Goal: Task Accomplishment & Management: Use online tool/utility

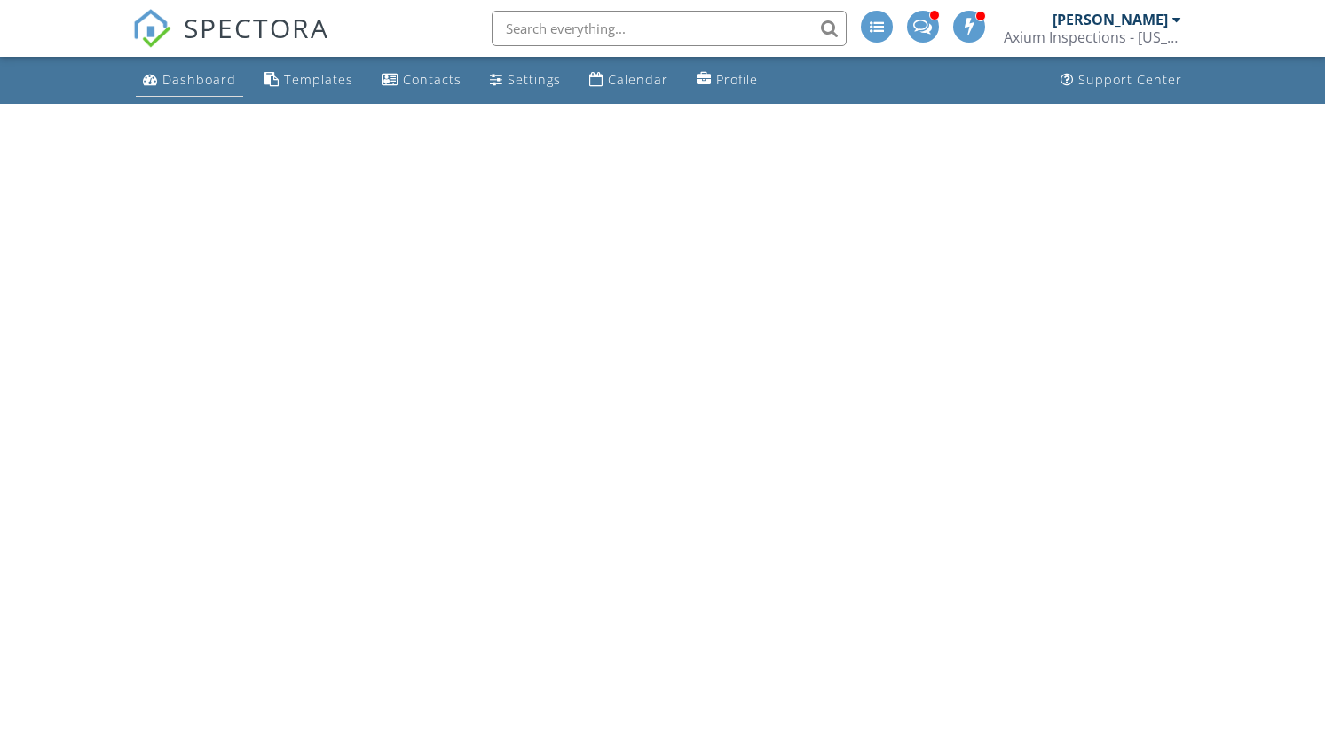
click at [181, 95] on link "Dashboard" at bounding box center [189, 80] width 107 height 33
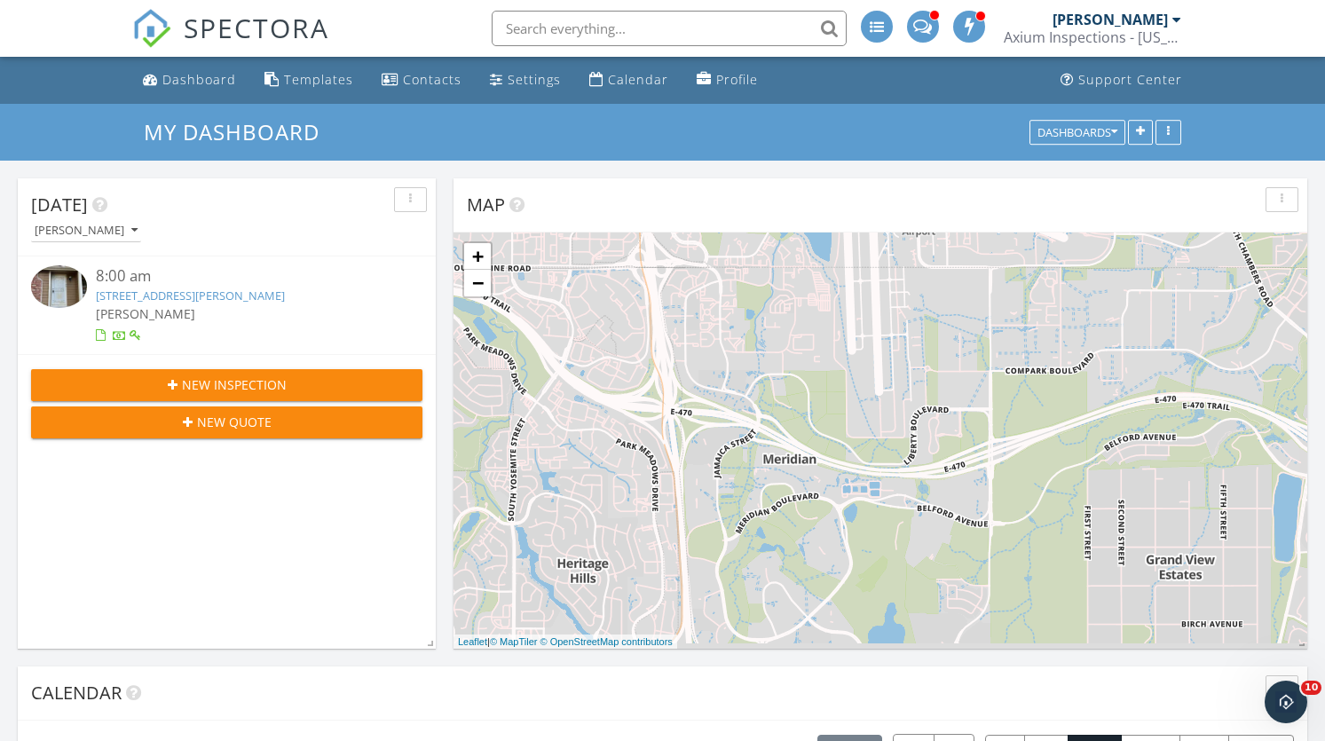
click at [215, 291] on link "[STREET_ADDRESS][PERSON_NAME]" at bounding box center [190, 296] width 189 height 16
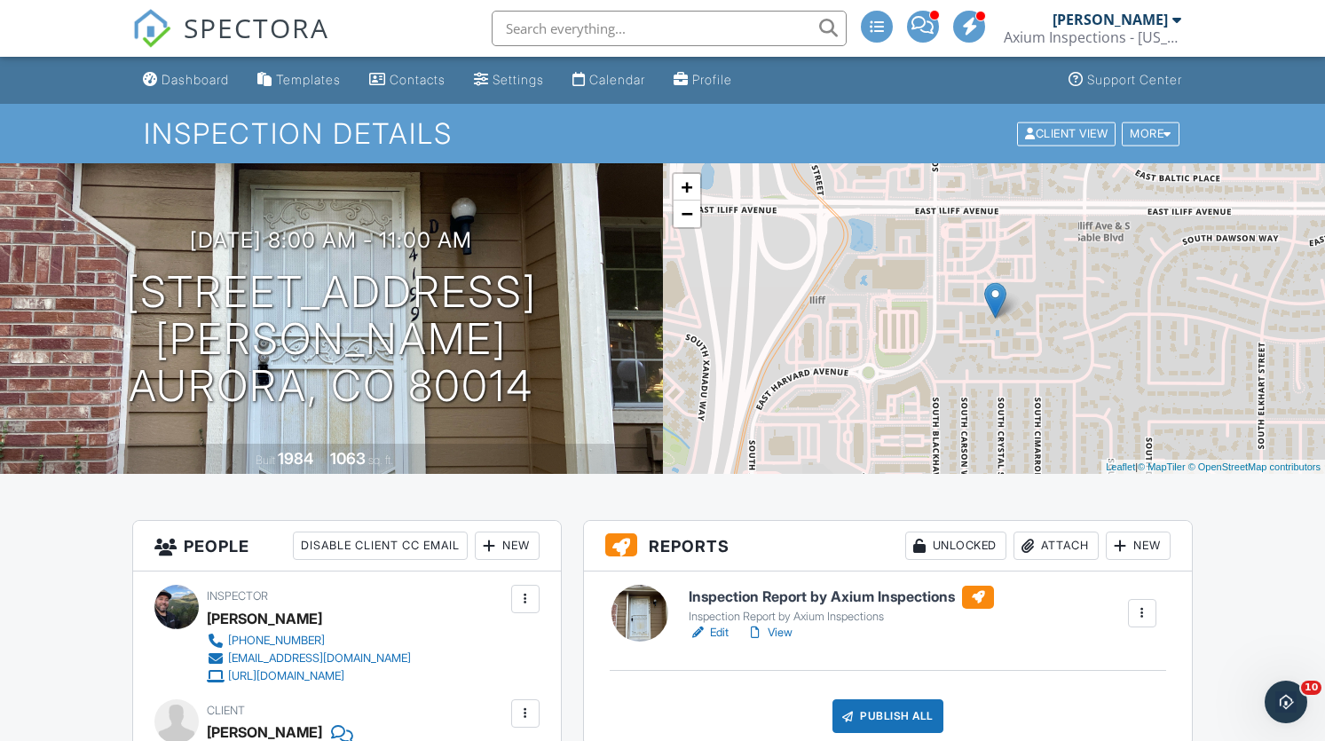
click at [707, 637] on link "Edit" at bounding box center [709, 633] width 40 height 18
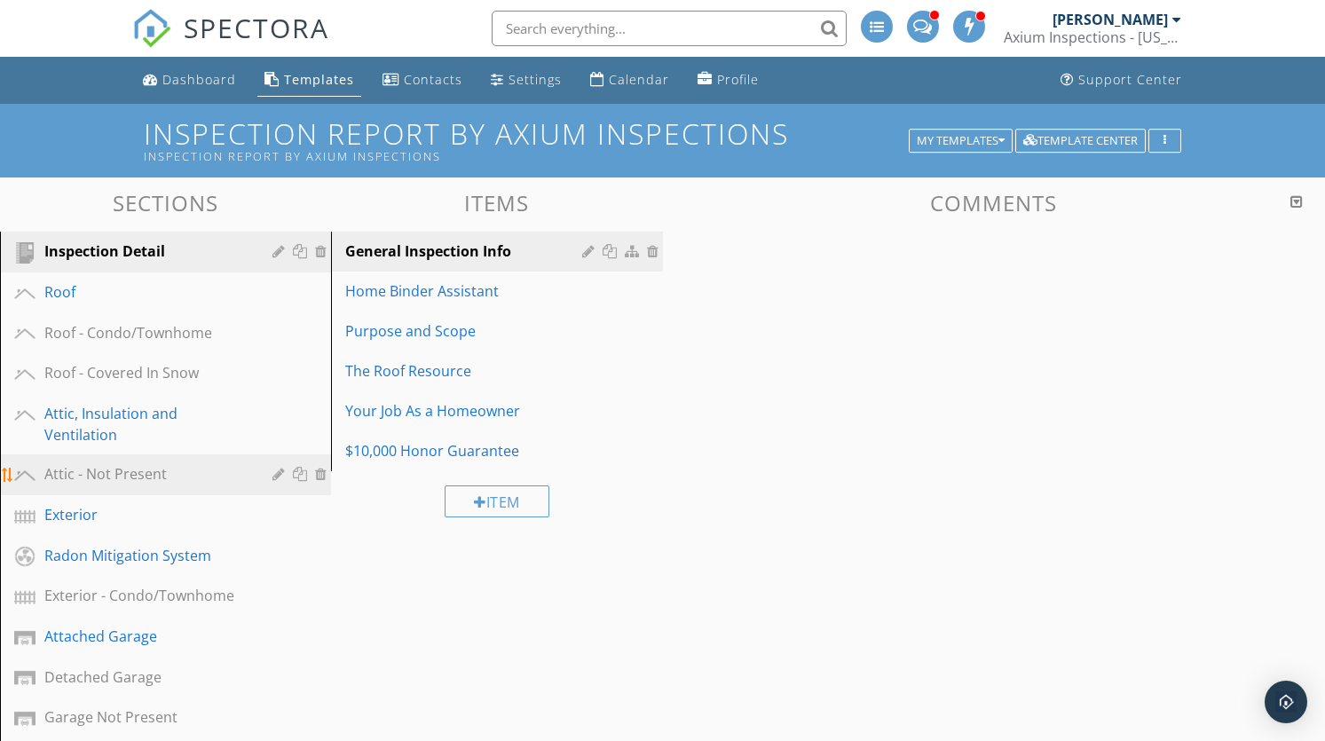
scroll to position [26, 0]
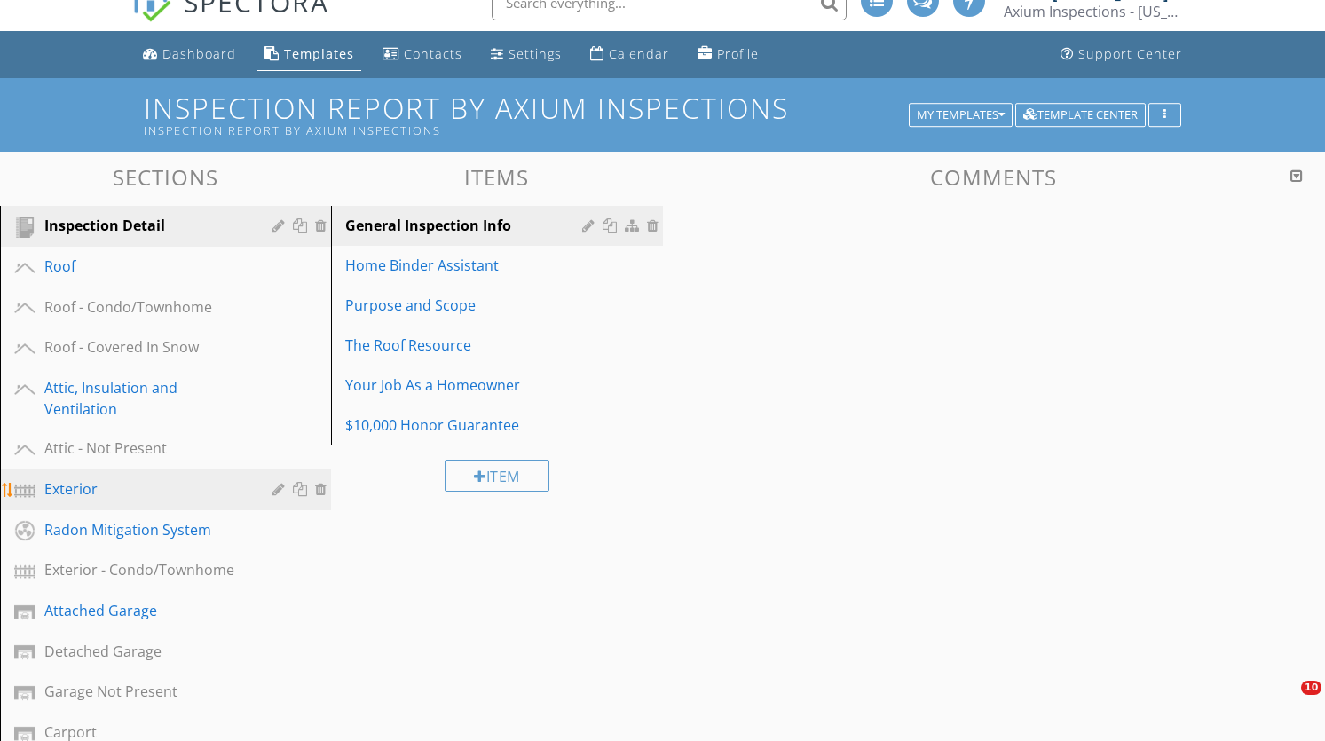
click at [154, 485] on div "Exterior" at bounding box center [145, 488] width 202 height 21
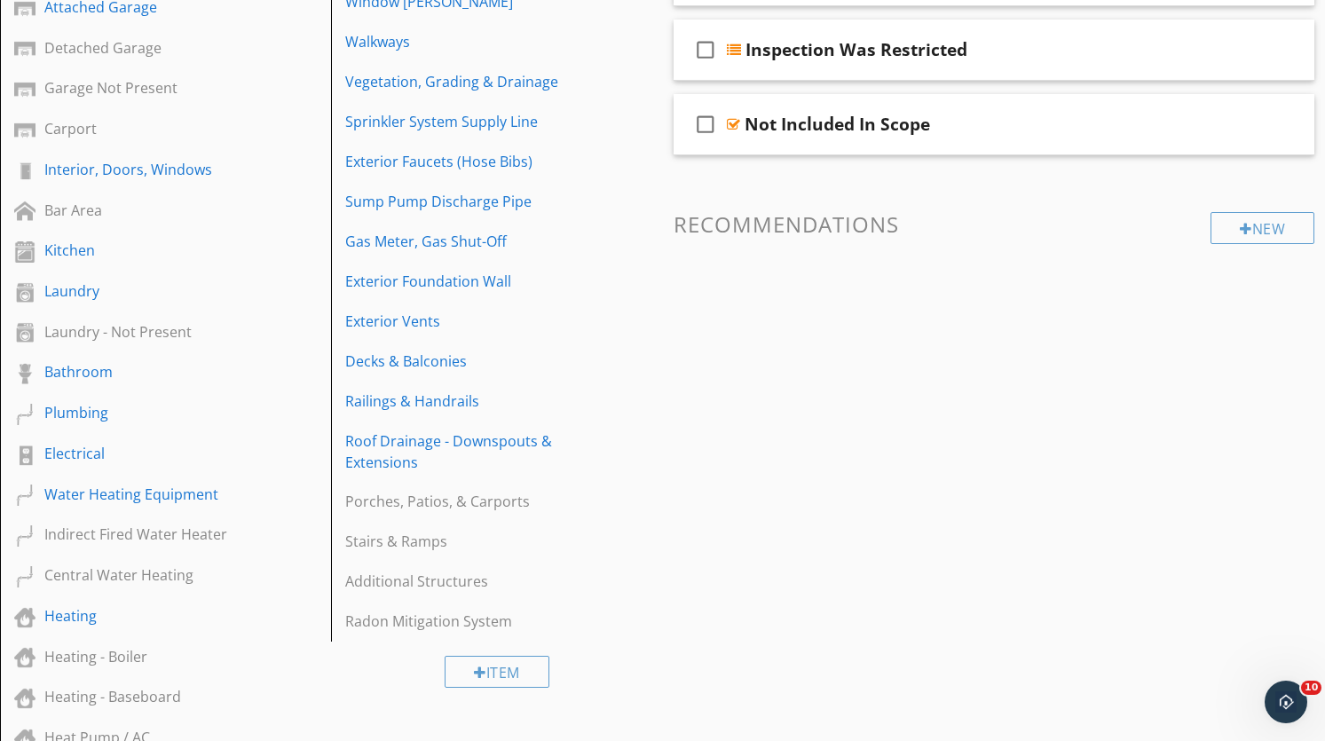
scroll to position [651, 0]
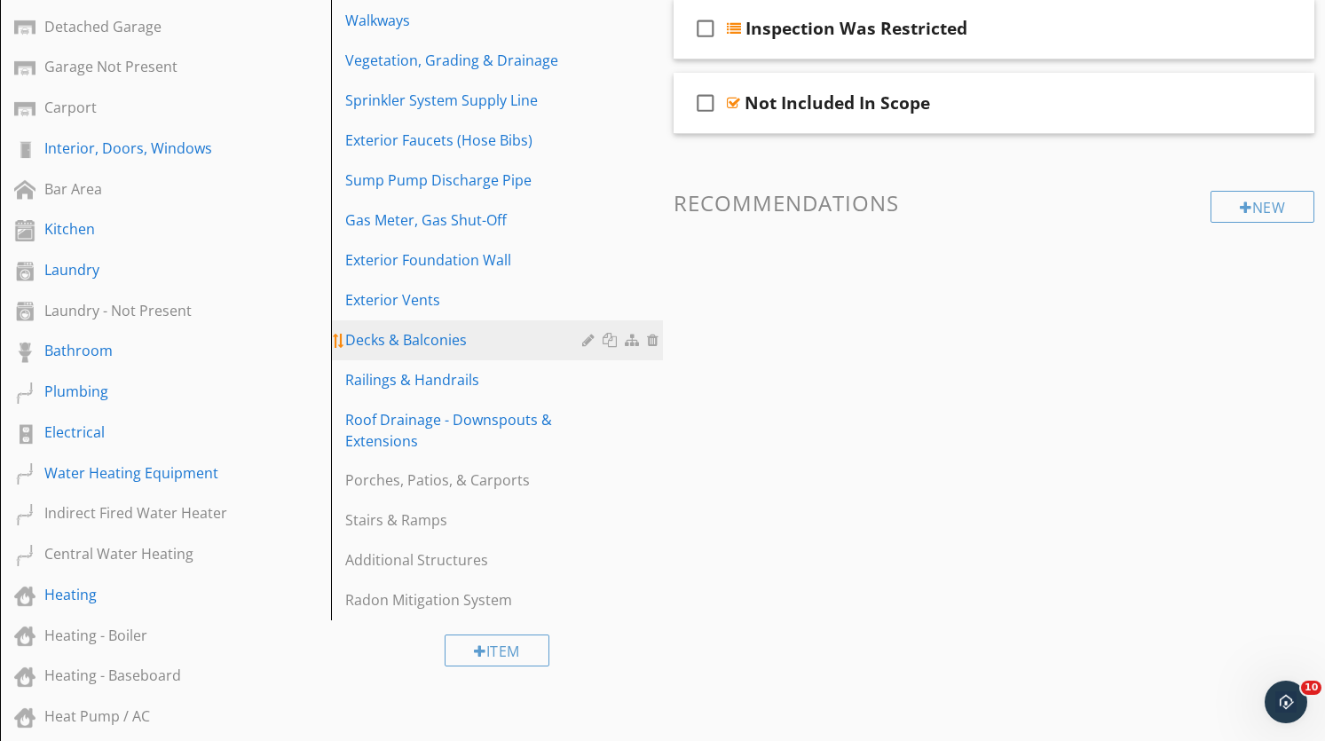
click at [510, 329] on div "Decks & Balconies" at bounding box center [465, 339] width 241 height 21
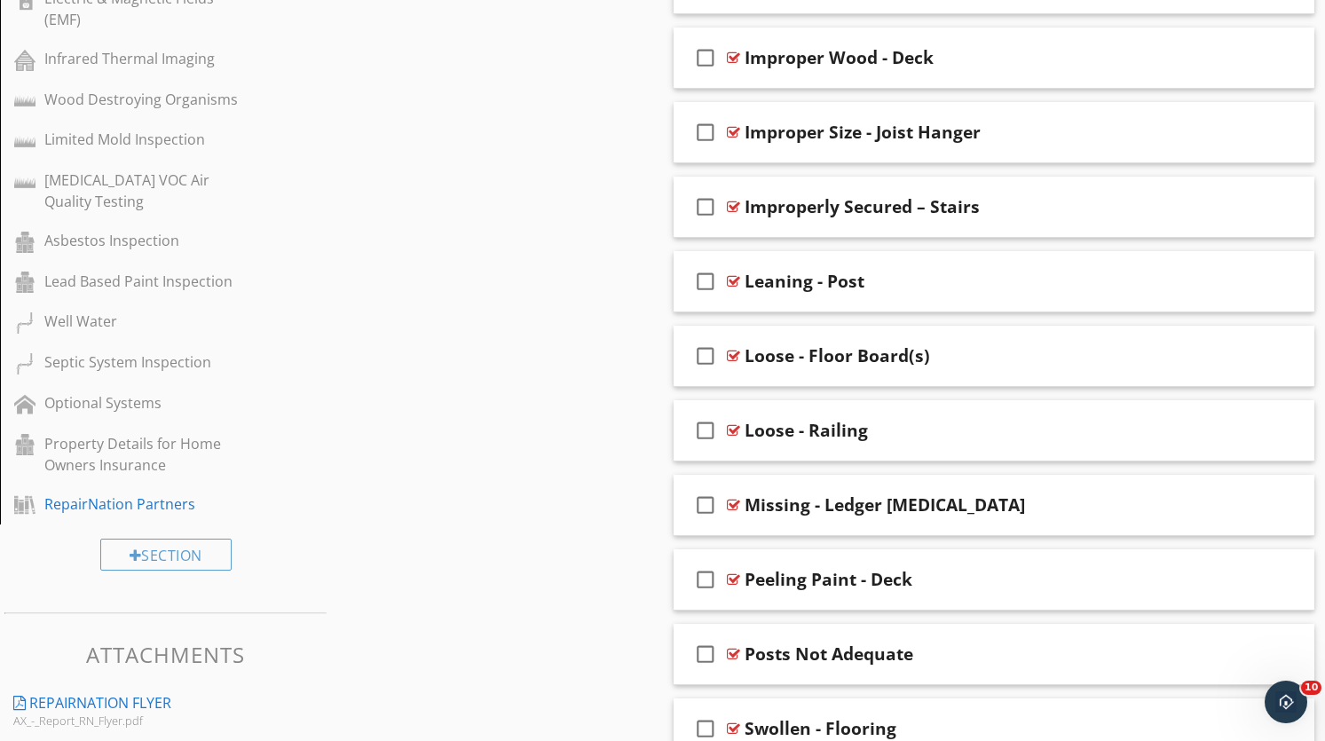
scroll to position [2654, 0]
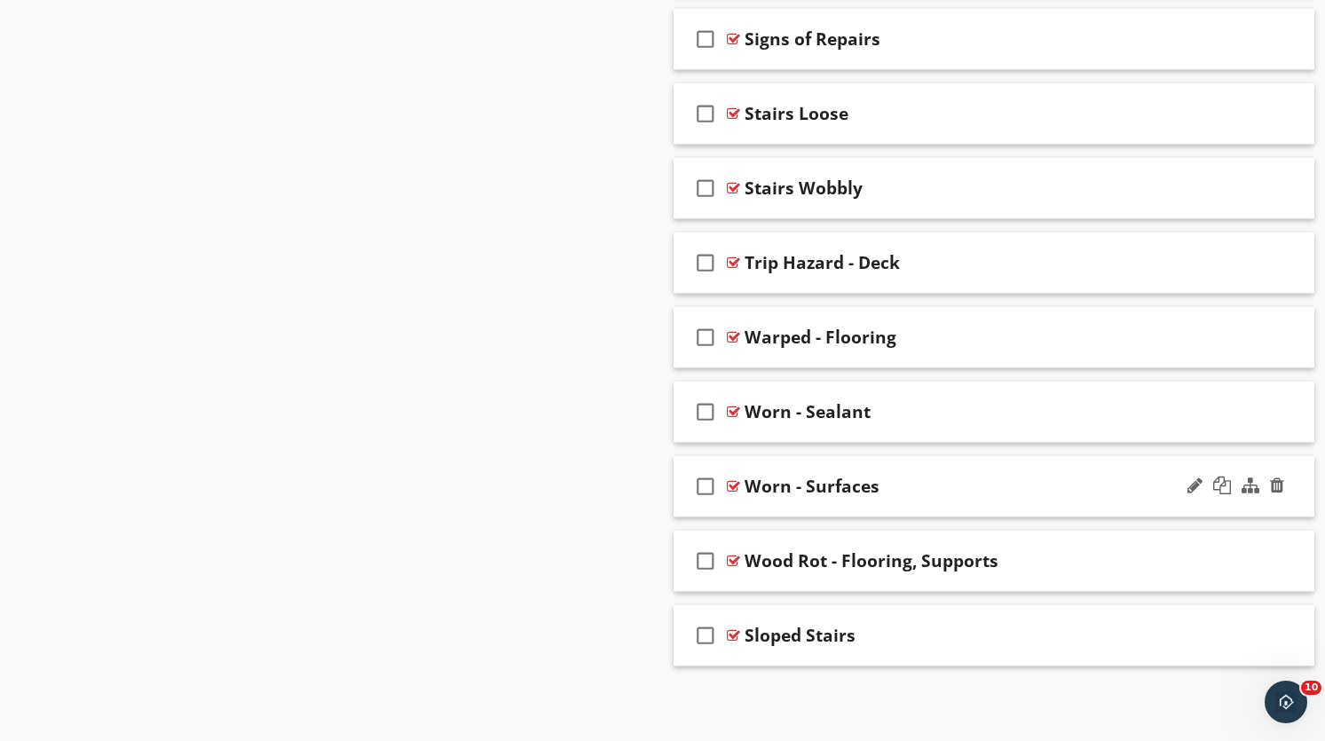
click at [981, 460] on div "check_box_outline_blank Worn - Surfaces" at bounding box center [995, 486] width 642 height 61
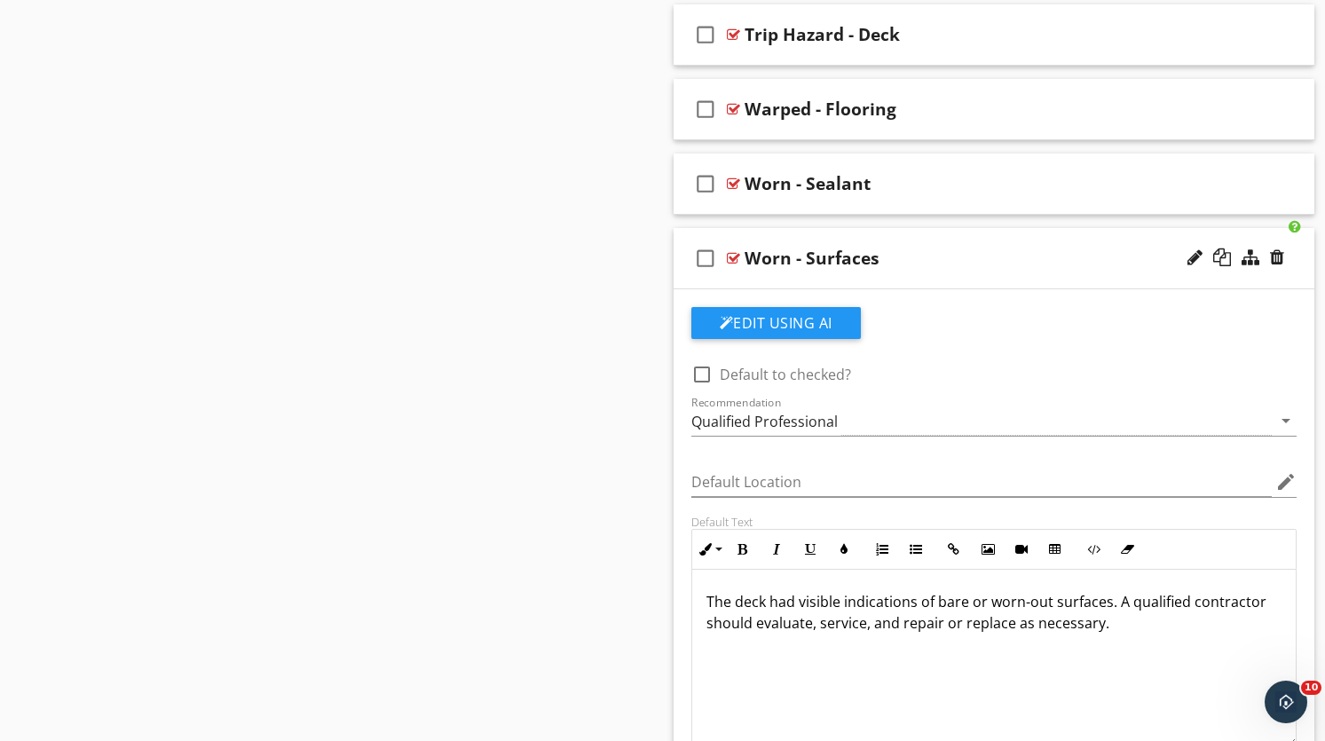
scroll to position [2892, 0]
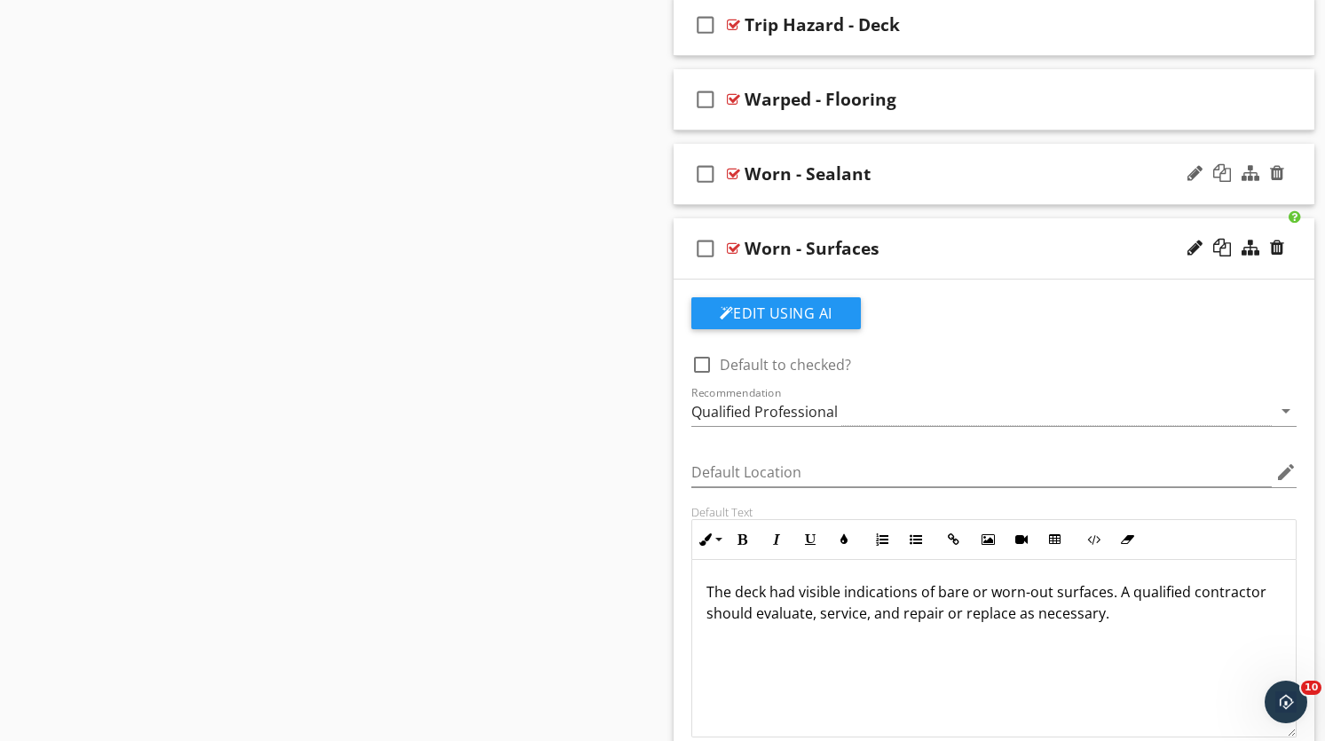
click at [943, 198] on div "check_box_outline_blank Worn - Sealant" at bounding box center [995, 174] width 642 height 61
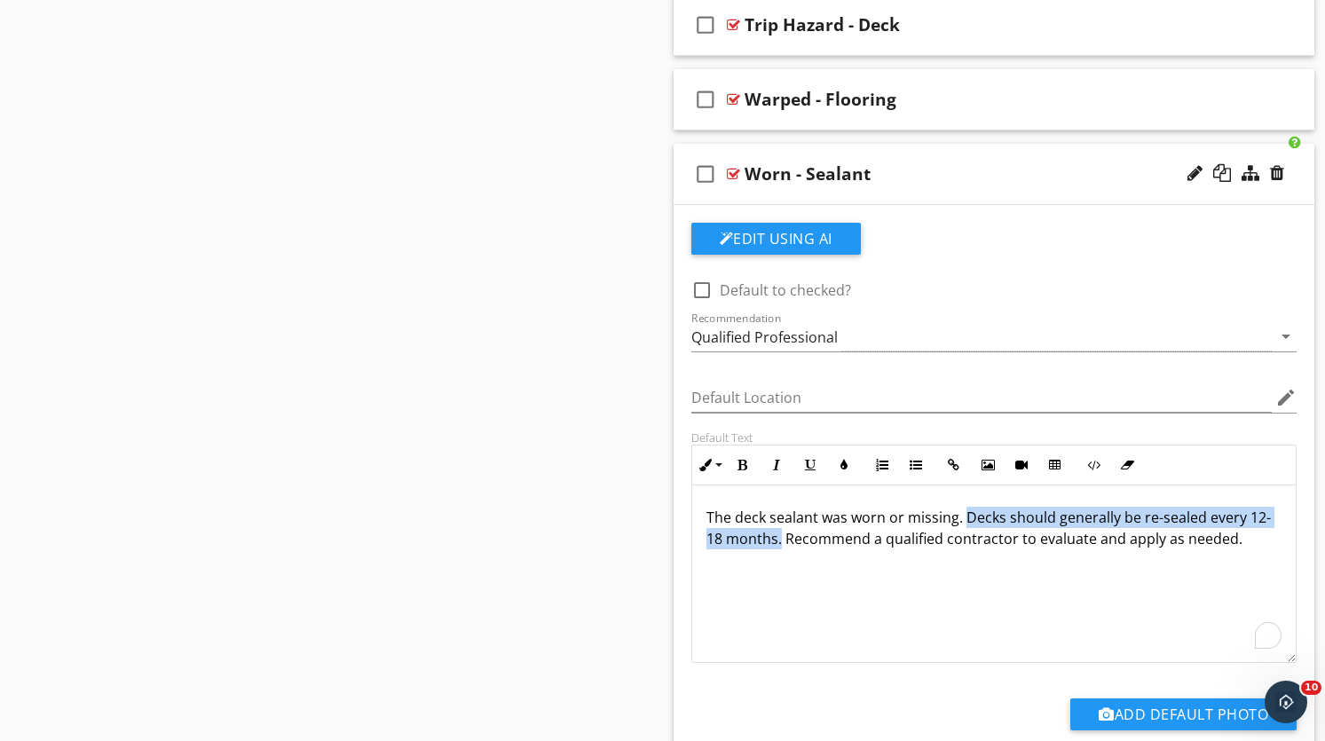
drag, startPoint x: 963, startPoint y: 519, endPoint x: 760, endPoint y: 541, distance: 204.5
click at [760, 541] on p "The deck sealant was worn or missing. Decks should generally be re-sealed every…" at bounding box center [995, 528] width 576 height 43
copy p "Decks should generally be re-sealed every 12-18 months."
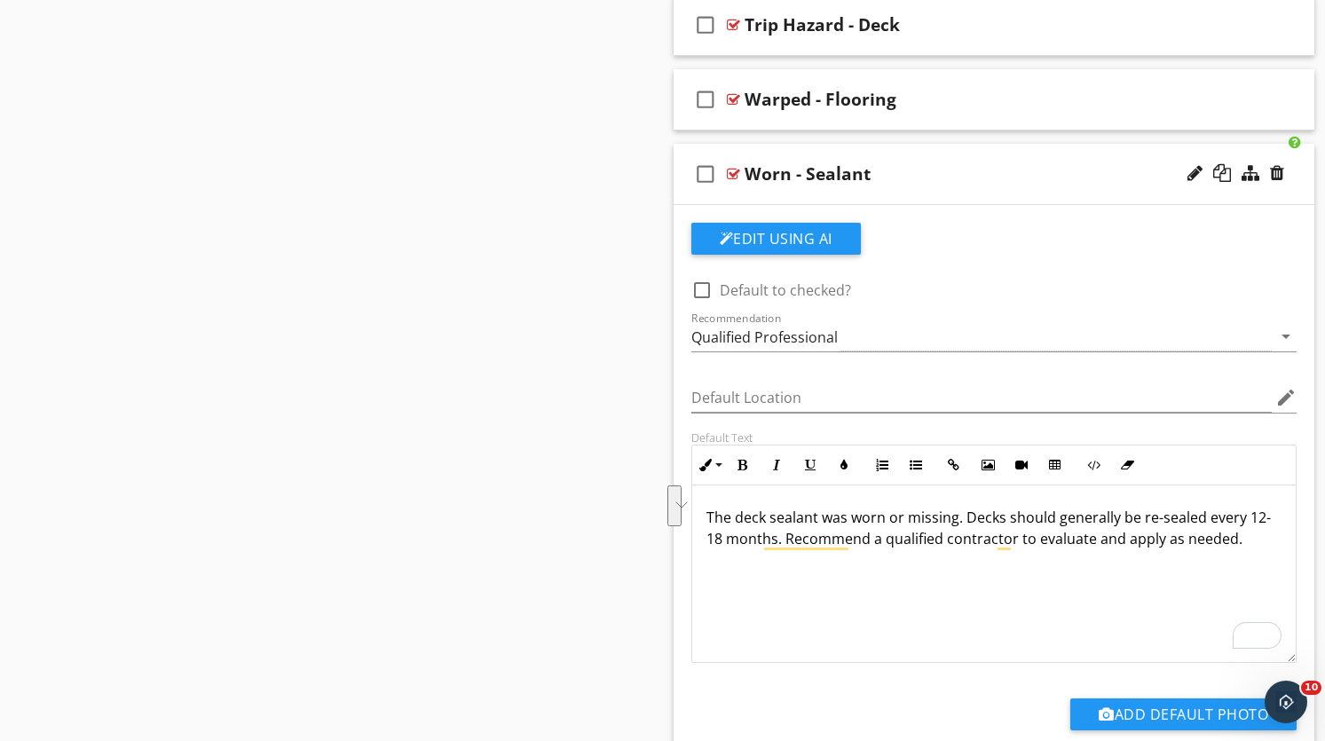
click at [971, 592] on div "The deck sealant was worn or missing. Decks should generally be re-sealed every…" at bounding box center [994, 574] width 604 height 178
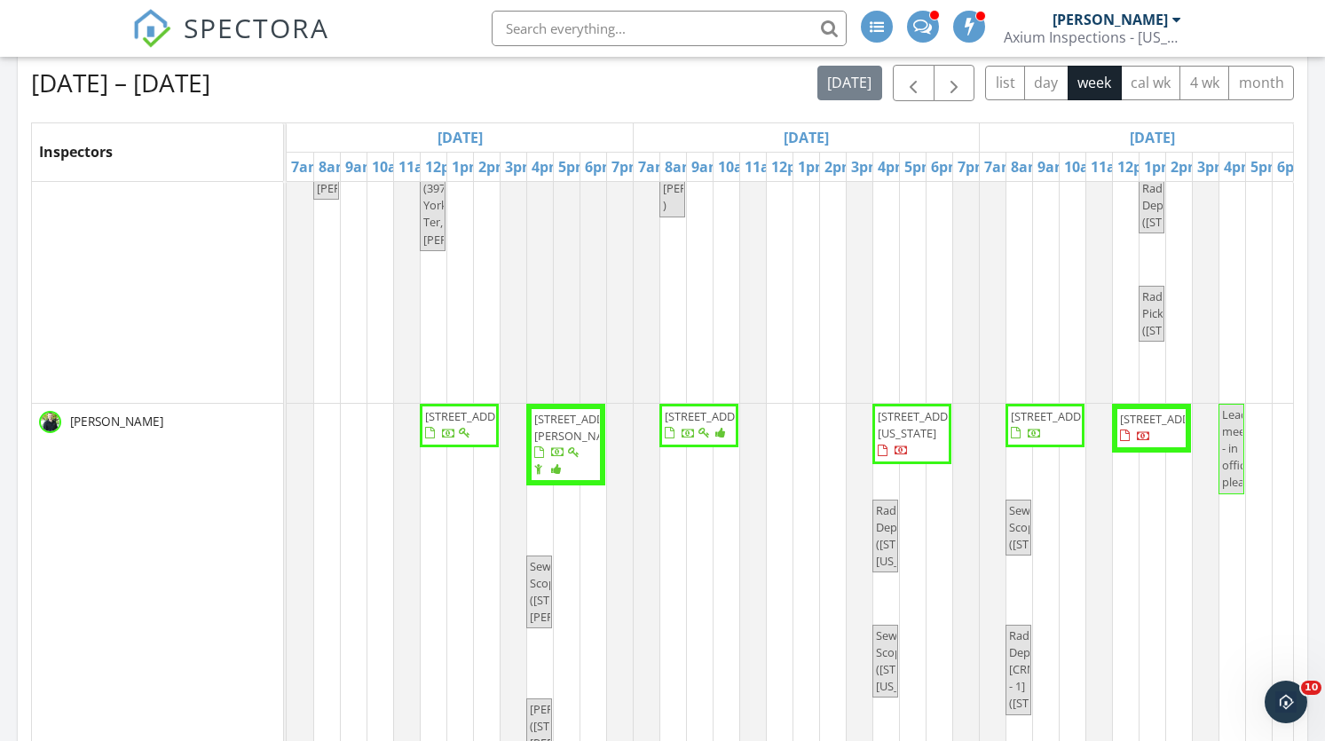
scroll to position [742, 0]
